Goal: Task Accomplishment & Management: Complete application form

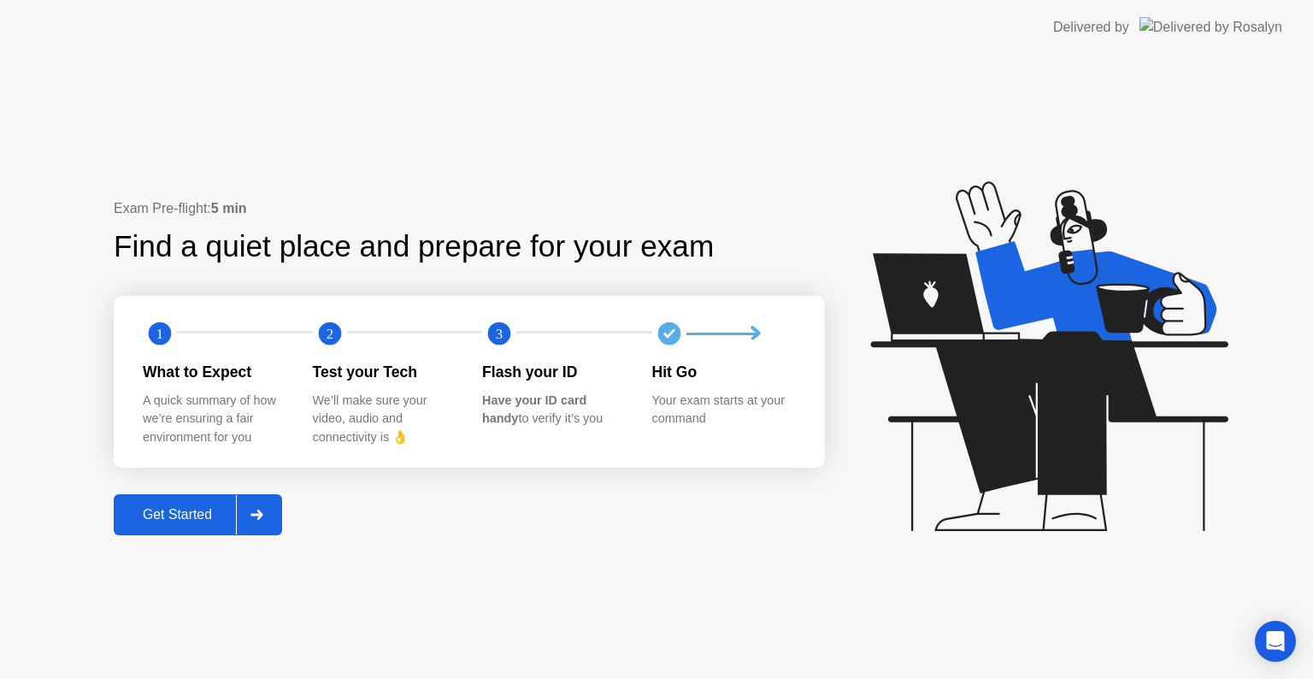
click at [165, 517] on div "Get Started" at bounding box center [177, 514] width 117 height 15
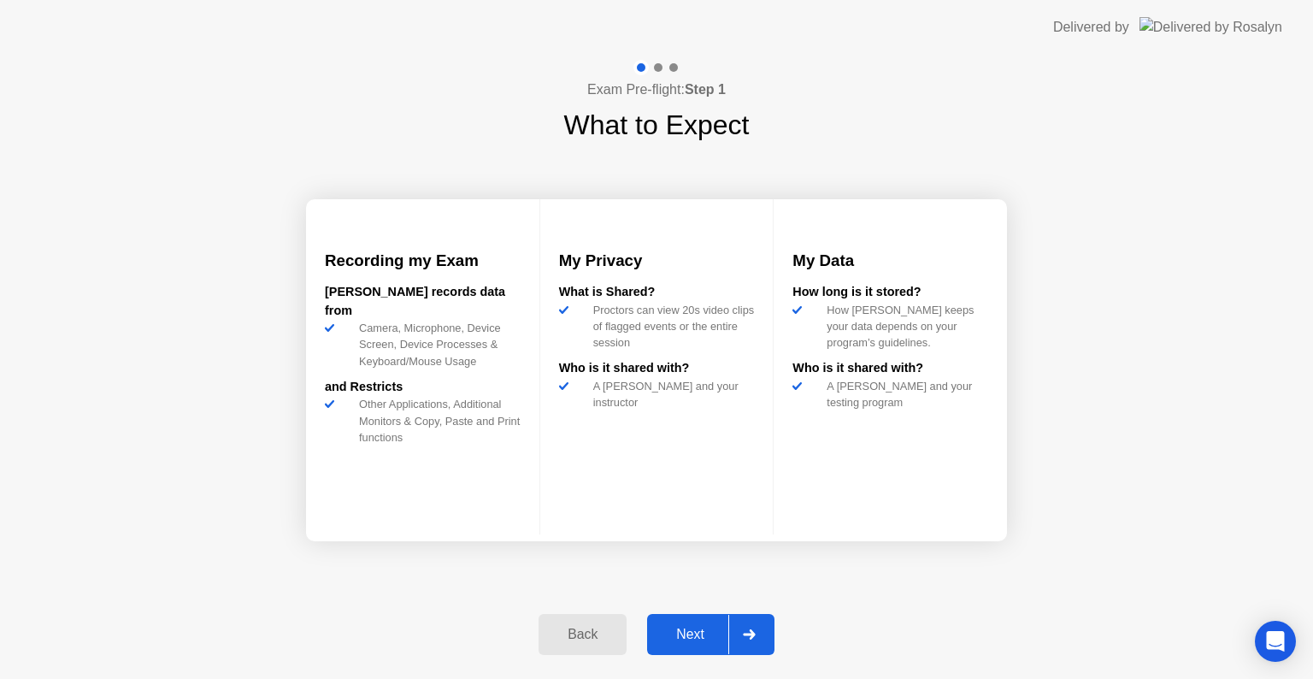
click at [705, 641] on div "Next" at bounding box center [690, 634] width 76 height 15
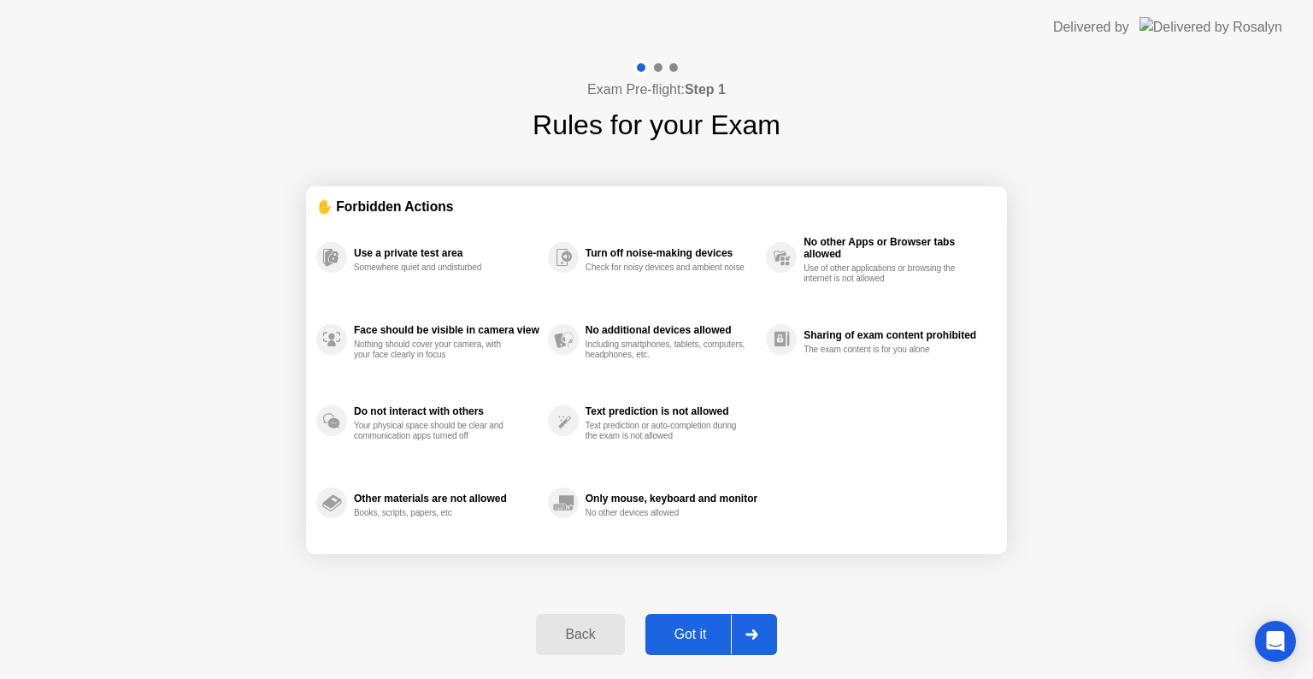
click at [685, 635] on div "Got it" at bounding box center [691, 634] width 80 height 15
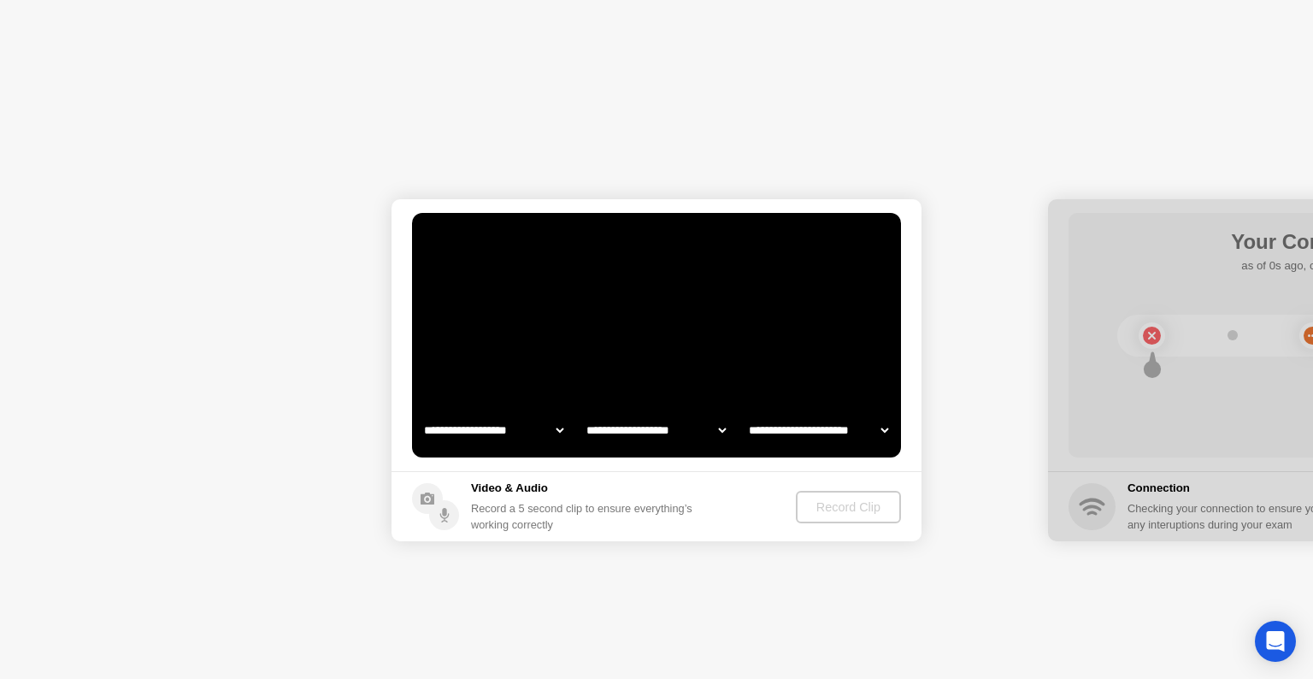
select select "**********"
select select "*******"
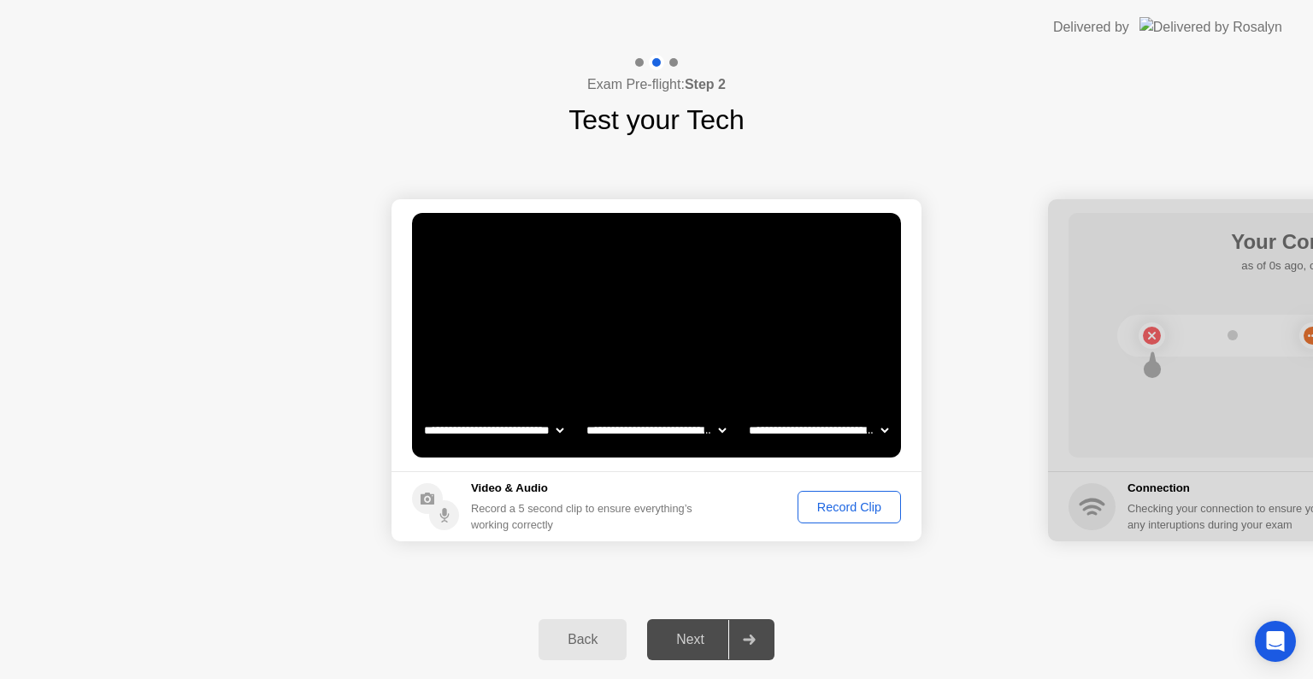
click at [842, 500] on div "Record Clip" at bounding box center [849, 507] width 91 height 14
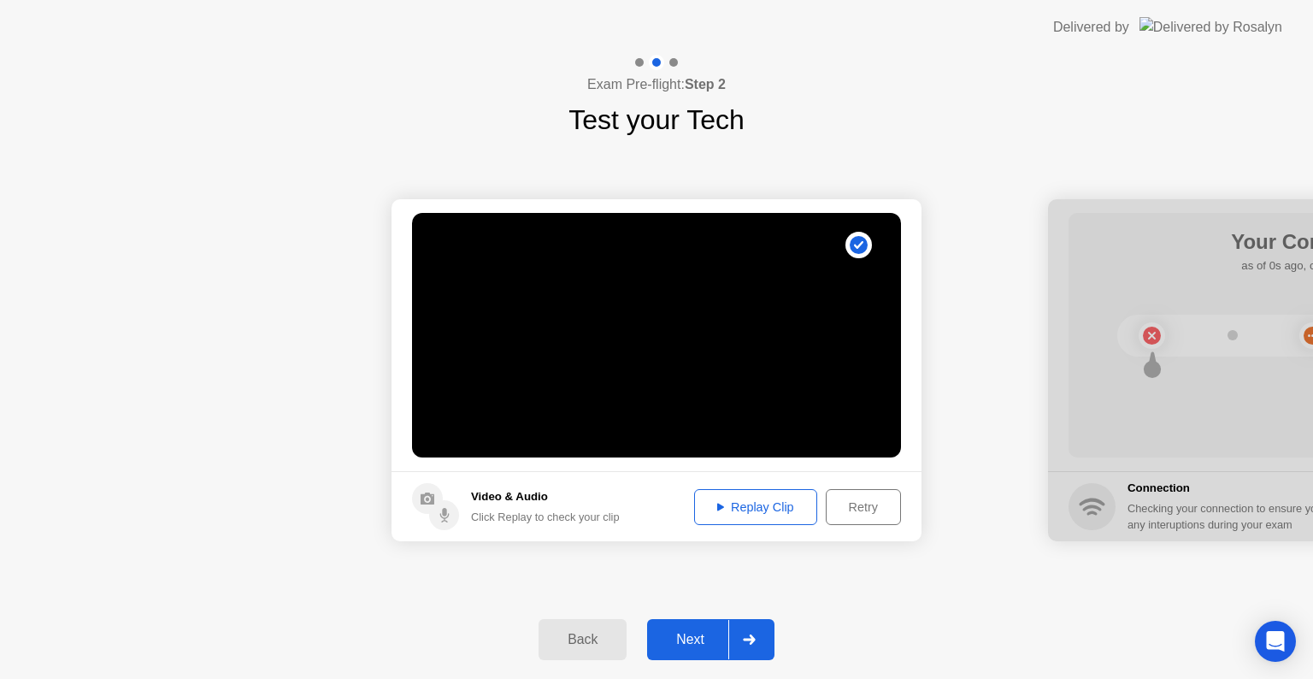
click at [779, 503] on div "Replay Clip" at bounding box center [755, 507] width 111 height 14
click at [697, 636] on div "Next" at bounding box center [690, 639] width 76 height 15
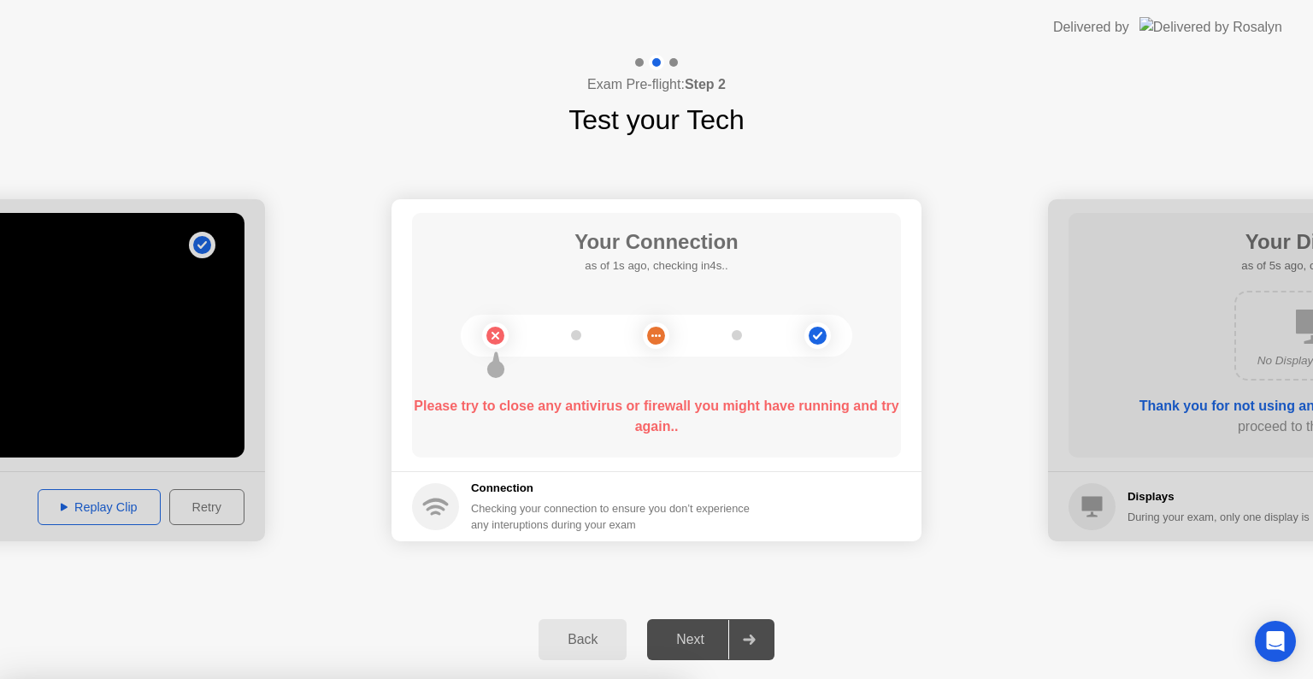
click at [1106, 678] on div at bounding box center [656, 679] width 1313 height 0
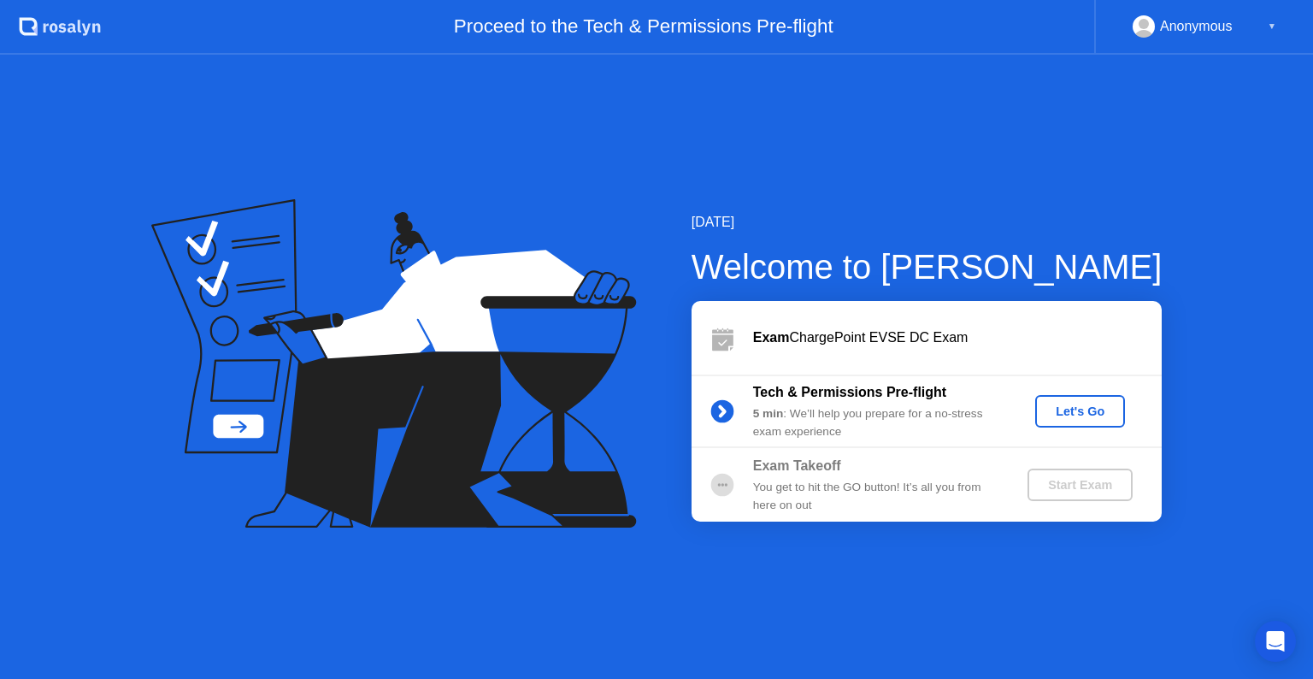
click at [1058, 406] on div "Let's Go" at bounding box center [1080, 411] width 76 height 14
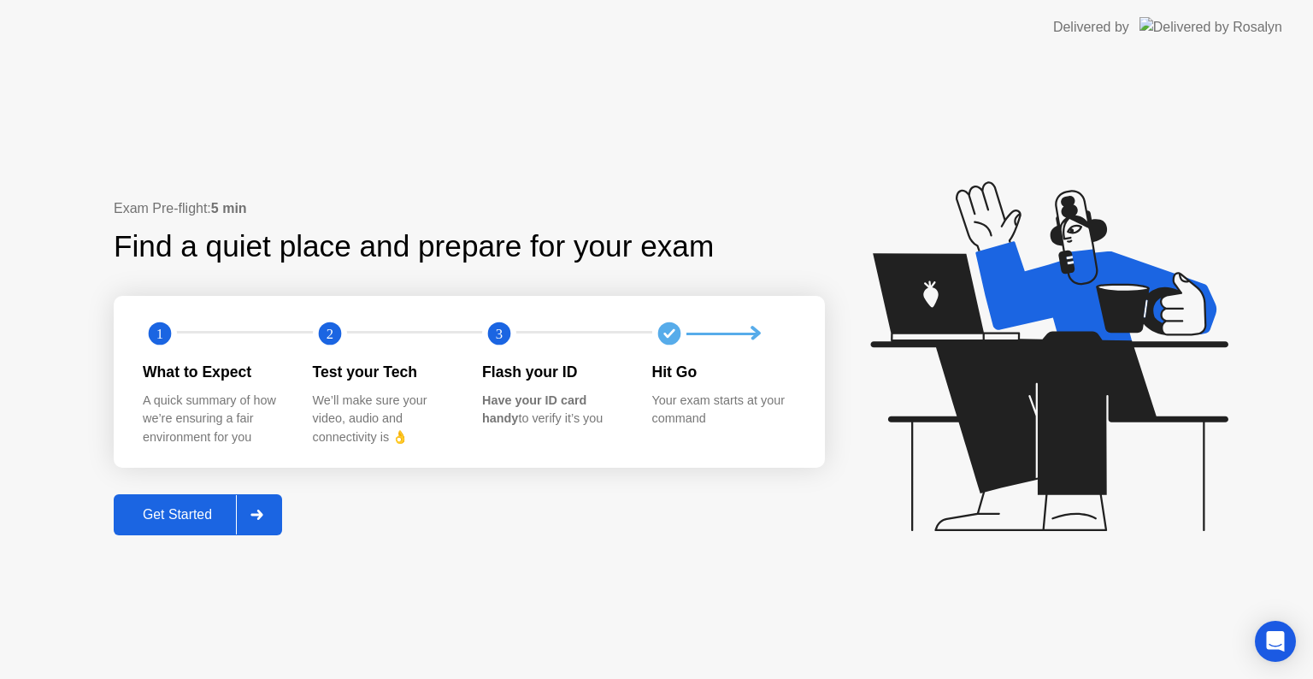
click at [142, 521] on div "Get Started" at bounding box center [177, 514] width 117 height 15
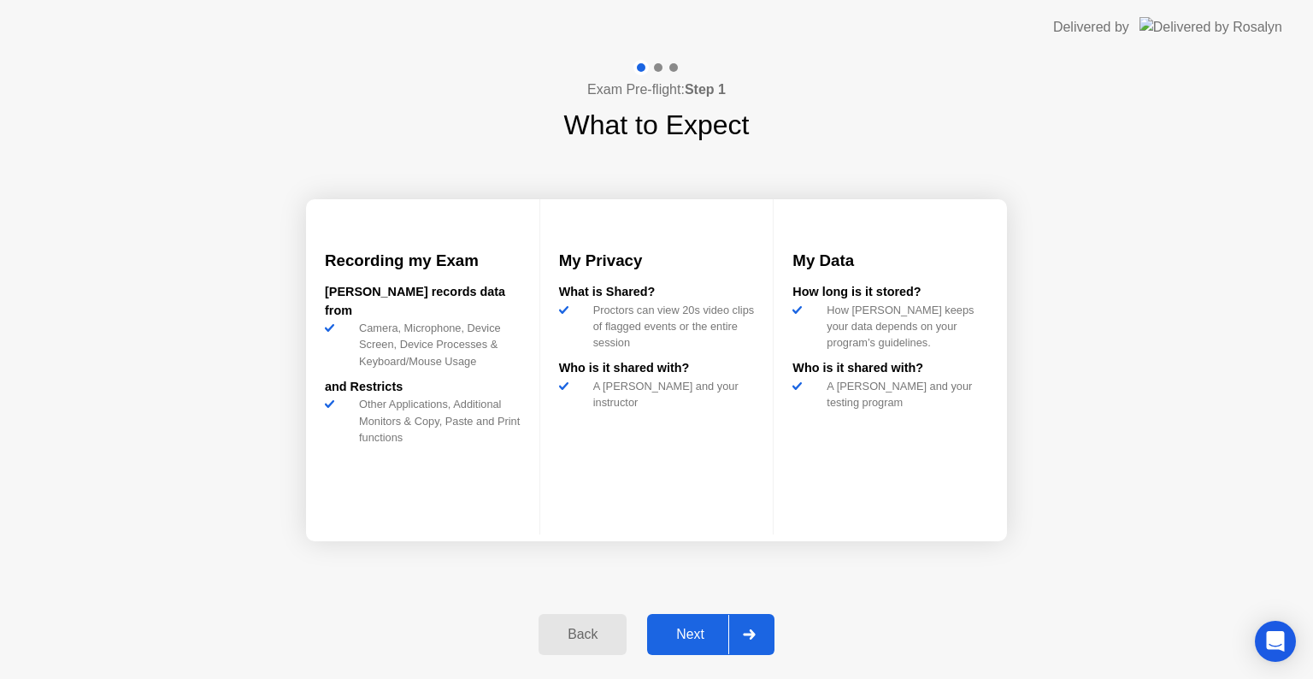
click at [681, 639] on div "Next" at bounding box center [690, 634] width 76 height 15
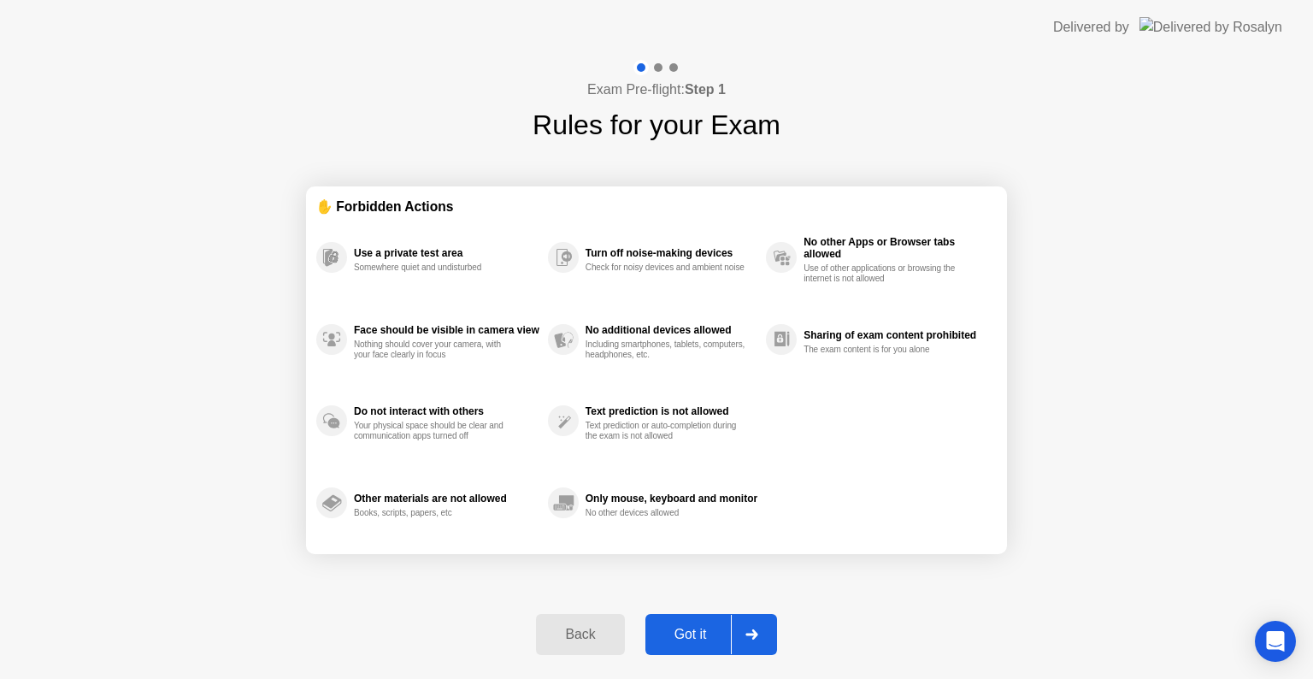
click at [691, 642] on div "Got it" at bounding box center [691, 634] width 80 height 15
select select "**********"
select select "*******"
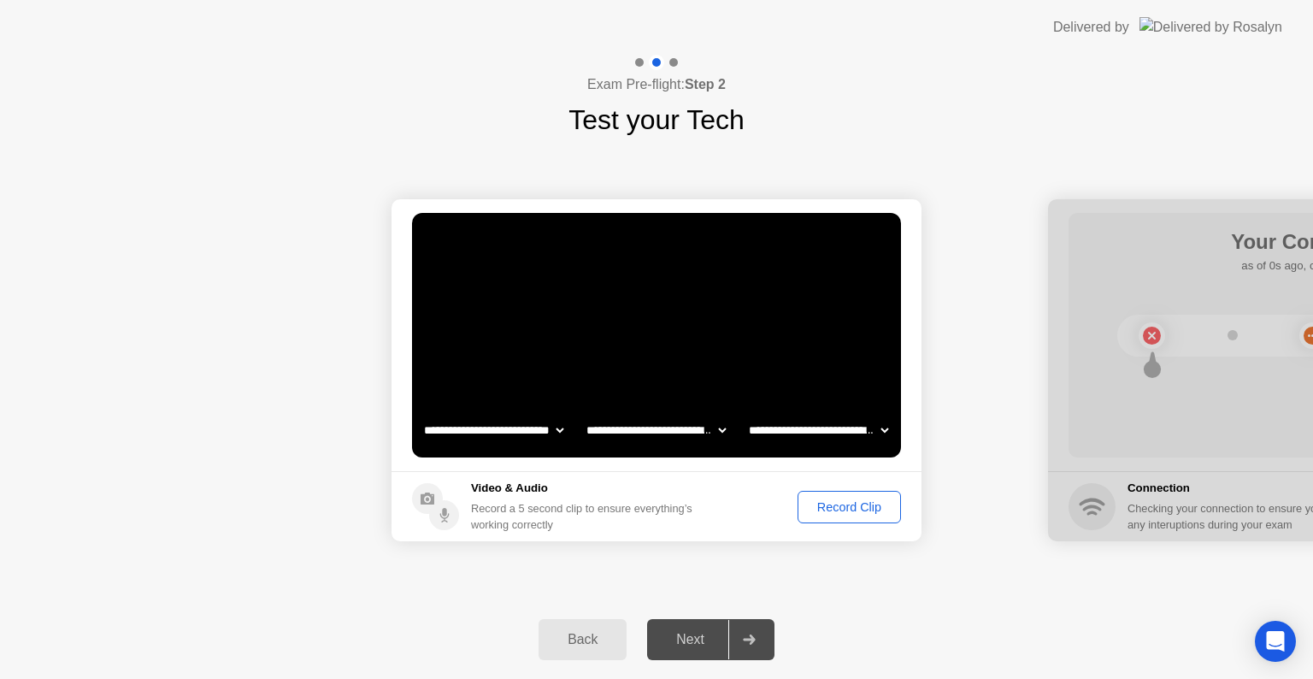
click at [836, 510] on div "Record Clip" at bounding box center [849, 507] width 91 height 14
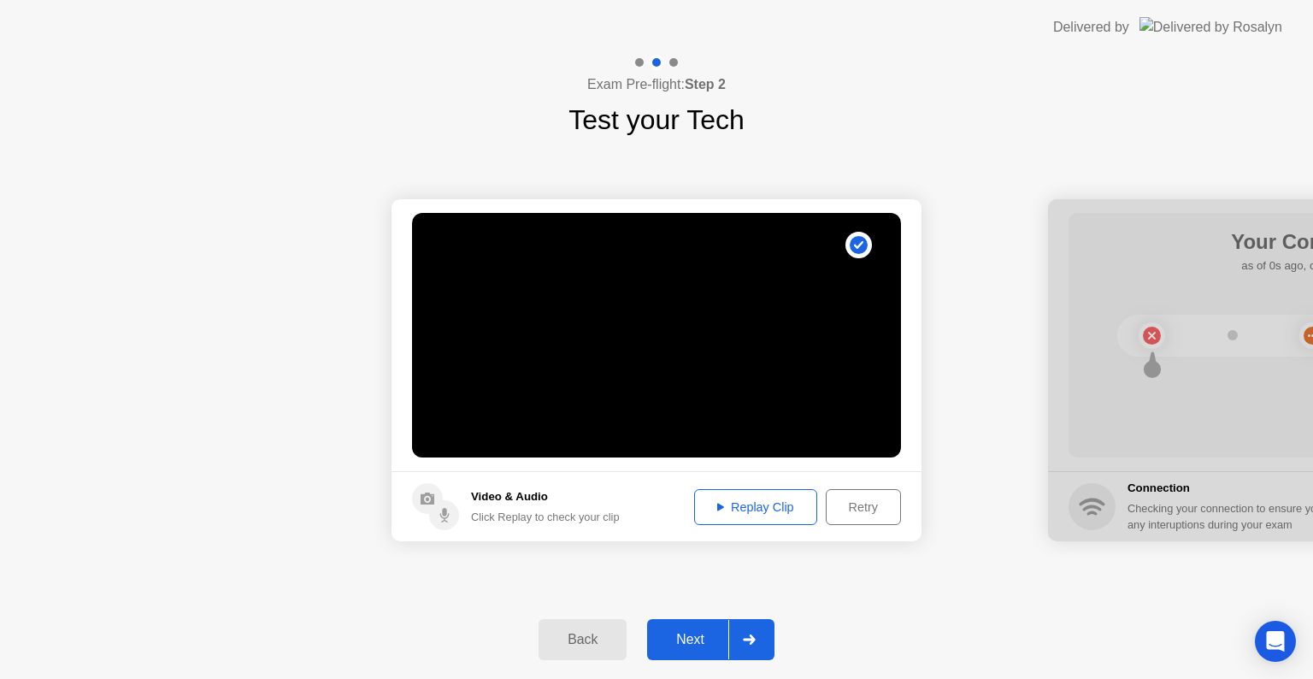
click at [757, 505] on div "Replay Clip" at bounding box center [755, 507] width 111 height 14
click at [759, 643] on div at bounding box center [748, 639] width 41 height 39
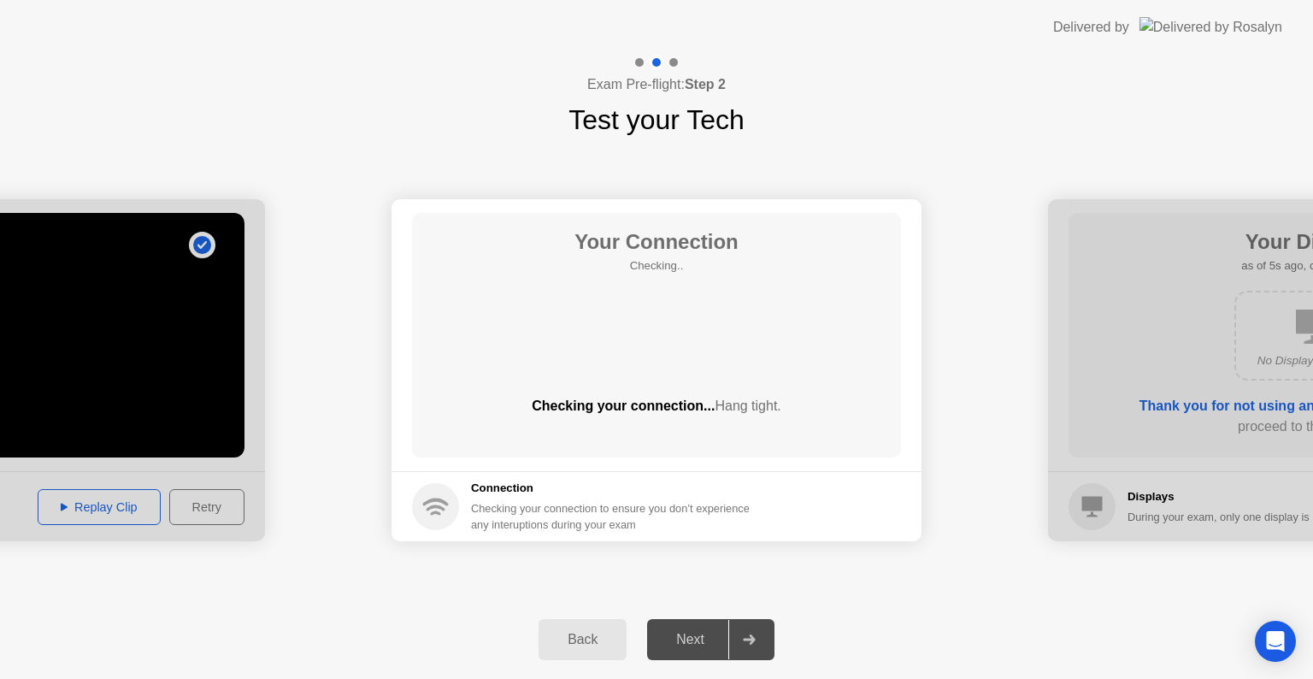
click at [754, 640] on icon at bounding box center [749, 639] width 12 height 10
click at [702, 646] on div "Next" at bounding box center [690, 639] width 76 height 15
click at [756, 637] on icon at bounding box center [749, 639] width 13 height 10
drag, startPoint x: 749, startPoint y: 637, endPoint x: 739, endPoint y: 640, distance: 10.6
click at [742, 640] on div at bounding box center [748, 639] width 41 height 39
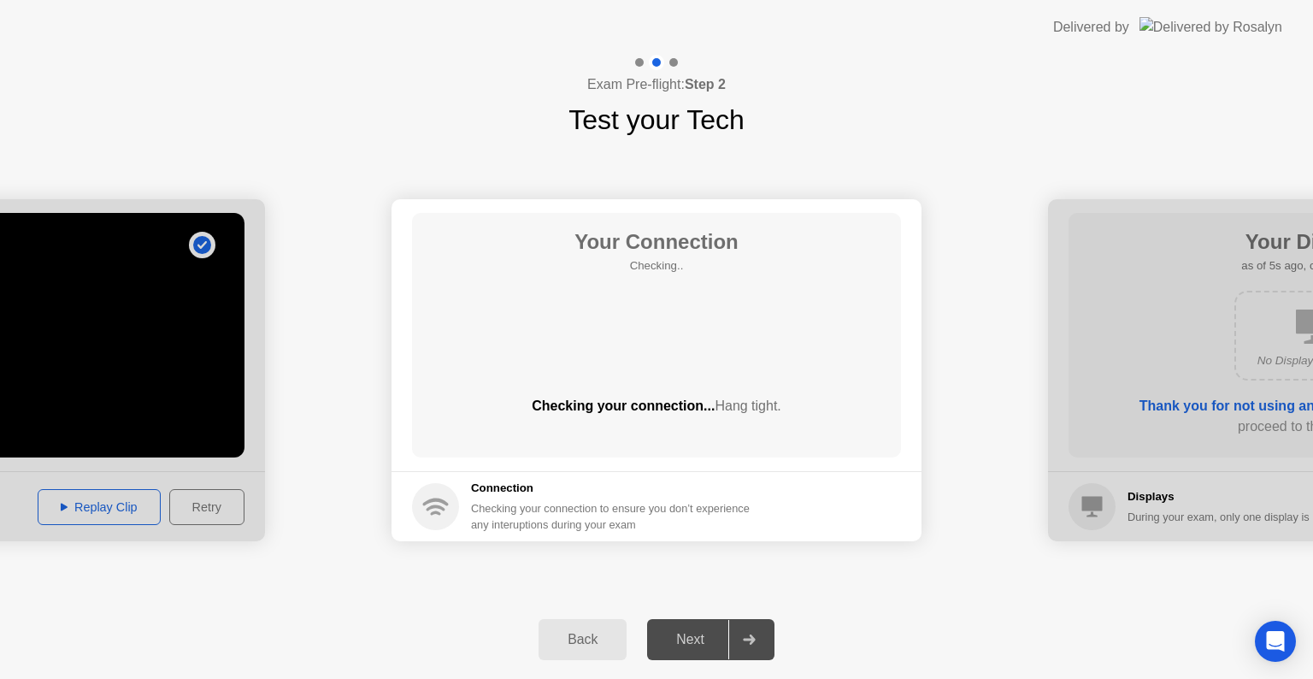
click at [709, 644] on div "Next" at bounding box center [690, 639] width 76 height 15
click at [704, 643] on div "Next" at bounding box center [690, 639] width 76 height 15
click at [709, 644] on div "Next" at bounding box center [690, 639] width 76 height 15
click at [754, 648] on div at bounding box center [748, 639] width 41 height 39
click at [758, 648] on div at bounding box center [748, 639] width 41 height 39
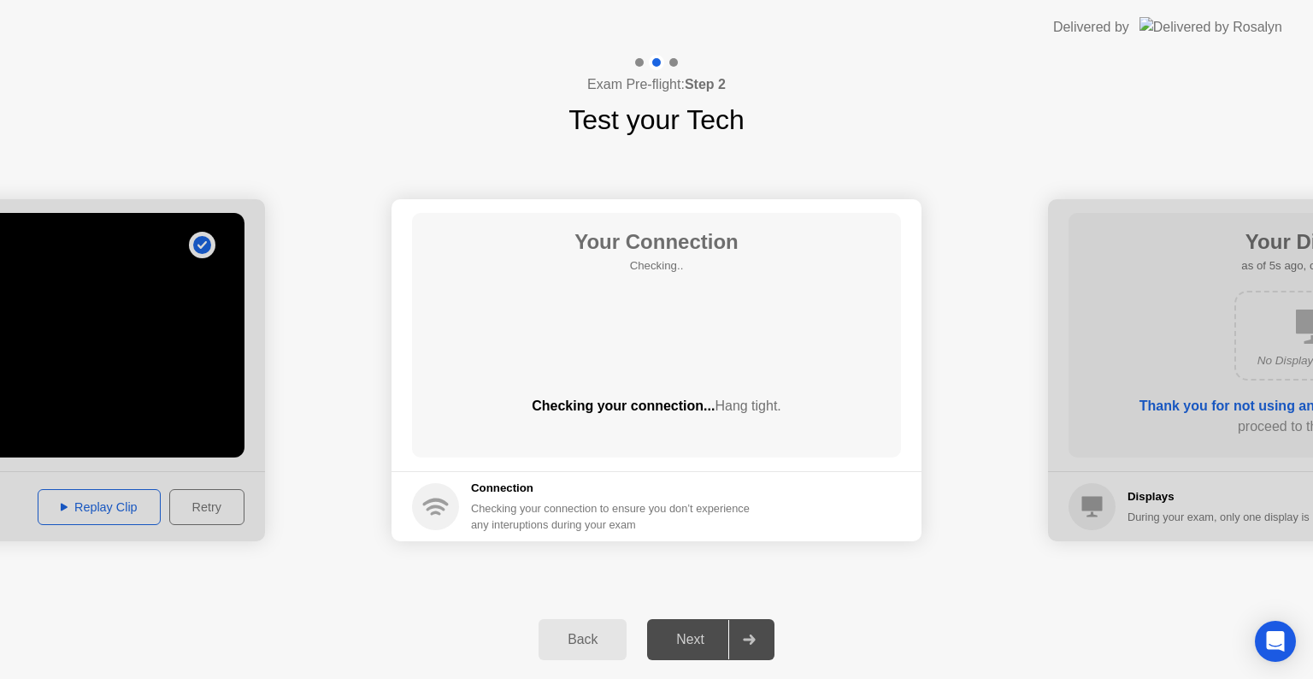
click at [758, 647] on div at bounding box center [748, 639] width 41 height 39
